Goal: Information Seeking & Learning: Learn about a topic

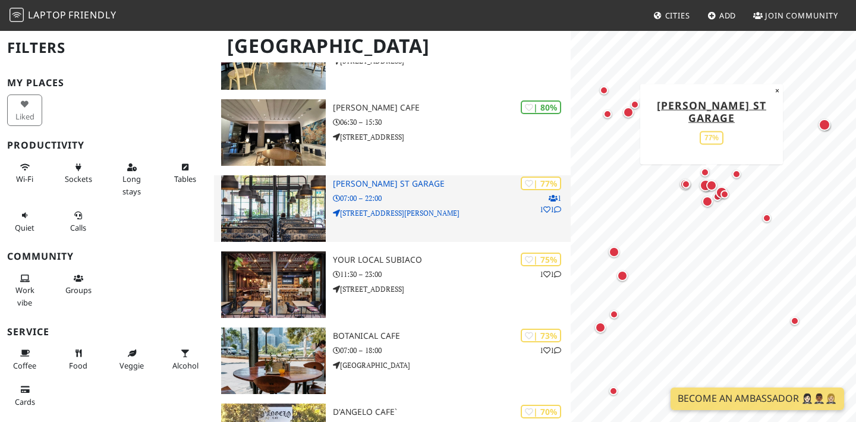
scroll to position [309, 0]
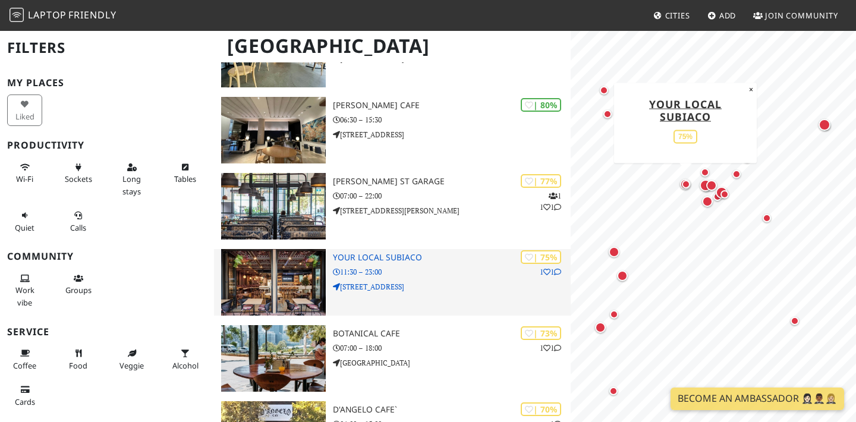
click at [455, 270] on p "11:30 – 23:00" at bounding box center [452, 271] width 238 height 11
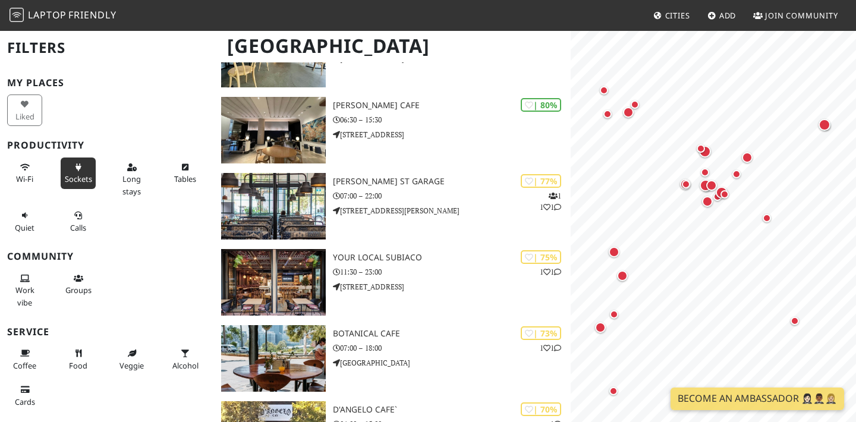
click at [79, 170] on button "Sockets" at bounding box center [78, 174] width 35 height 32
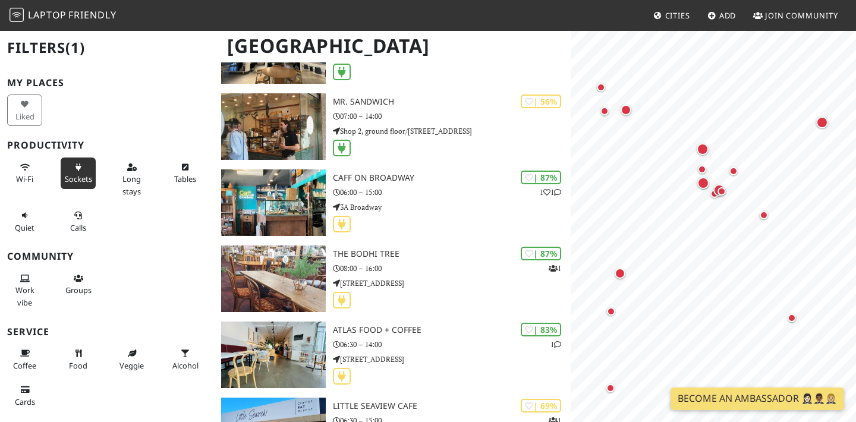
scroll to position [156, 0]
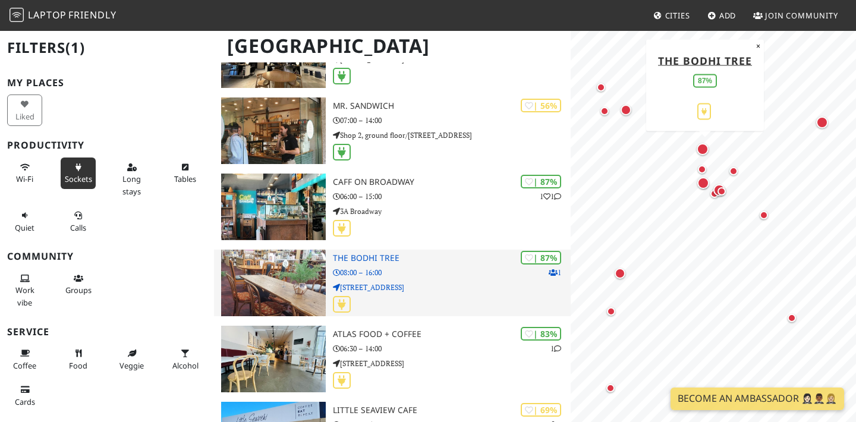
click at [406, 271] on p "08:00 – 16:00" at bounding box center [452, 272] width 238 height 11
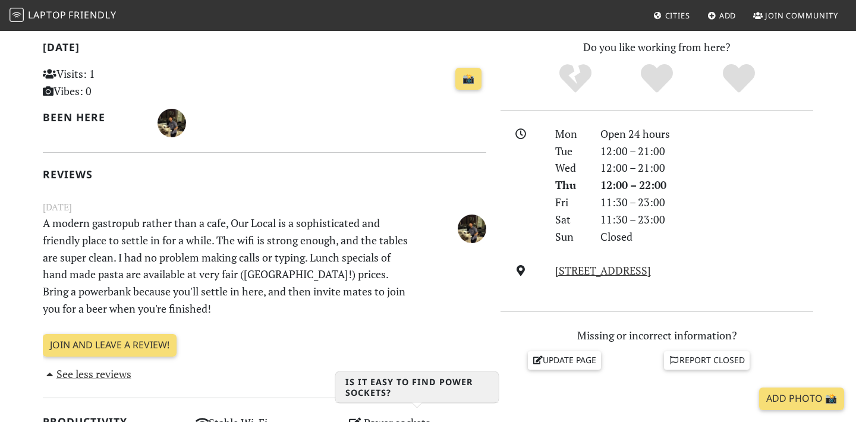
scroll to position [99, 0]
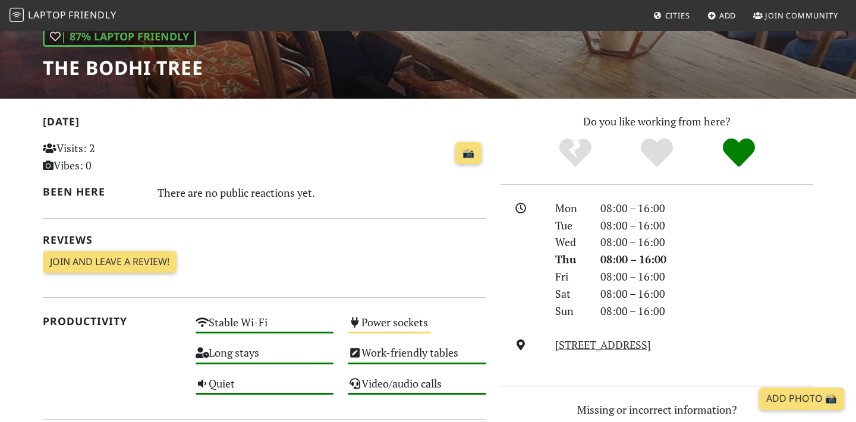
scroll to position [193, 0]
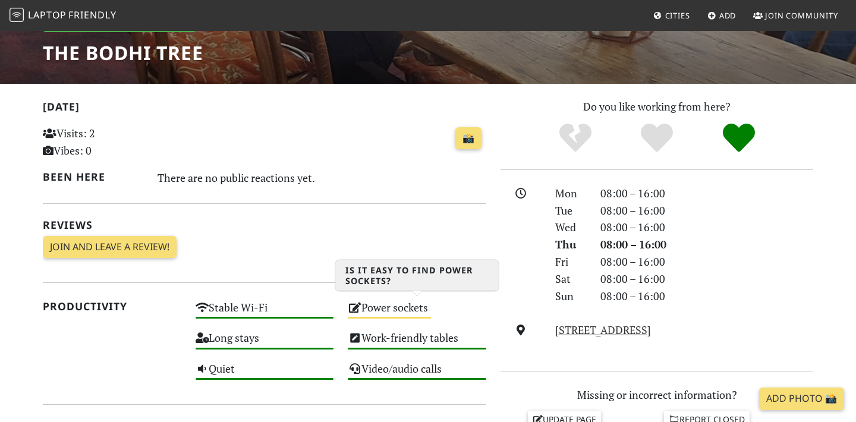
click at [393, 308] on div "Power sockets Medium" at bounding box center [417, 313] width 153 height 30
